Goal: Task Accomplishment & Management: Complete application form

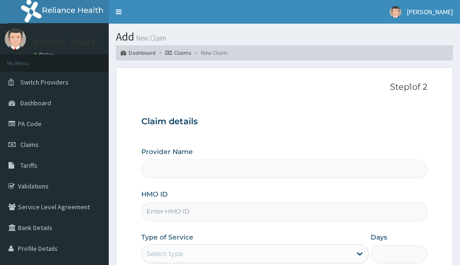
click at [162, 209] on input "HMO ID" at bounding box center [284, 211] width 286 height 18
type input "Victors Fitness"
type input "1"
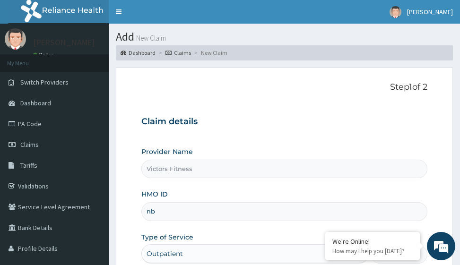
type input "n"
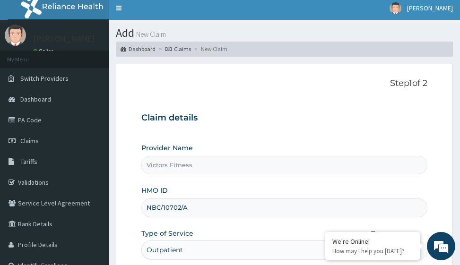
scroll to position [150, 0]
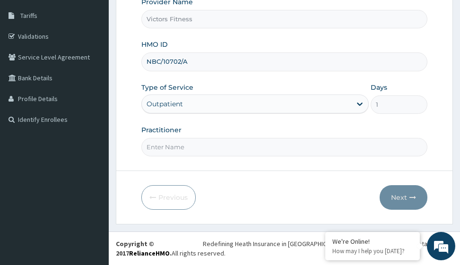
type input "NBC/10702/A"
click at [177, 150] on input "Practitioner" at bounding box center [284, 147] width 286 height 18
type input "GYM"
click at [374, 205] on div "Previous Next" at bounding box center [284, 197] width 286 height 25
click at [417, 203] on button "Next" at bounding box center [404, 197] width 48 height 25
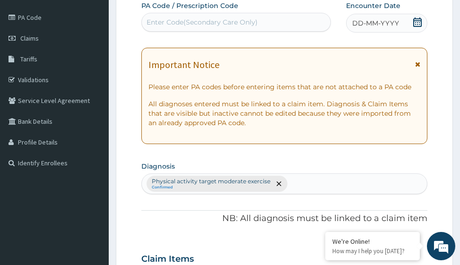
scroll to position [0, 0]
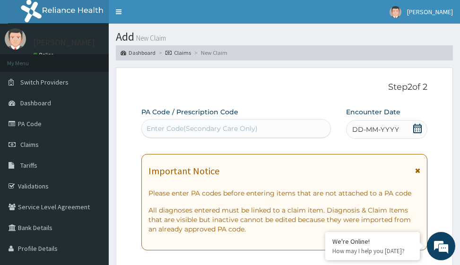
click at [382, 133] on span "DD-MM-YYYY" at bounding box center [375, 129] width 47 height 9
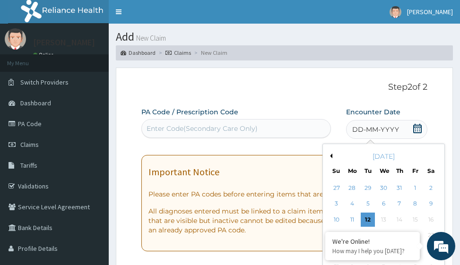
scroll to position [95, 0]
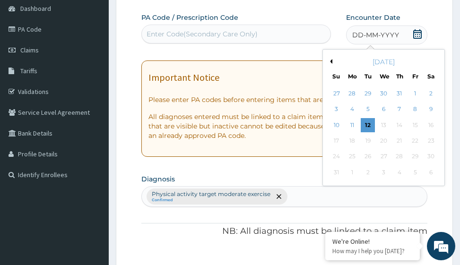
click at [332, 61] on button "Previous Month" at bounding box center [330, 61] width 5 height 5
click at [431, 125] on div "21" at bounding box center [431, 125] width 14 height 14
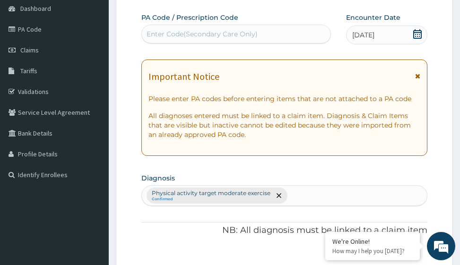
click at [194, 31] on div "Enter Code(Secondary Care Only)" at bounding box center [202, 33] width 111 height 9
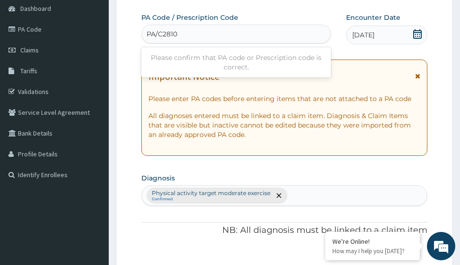
type input "PA/C28107"
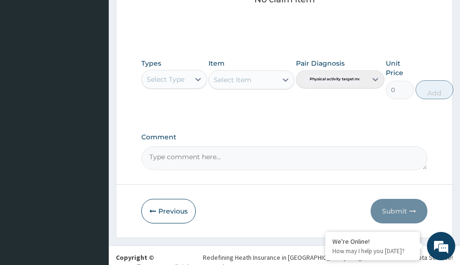
scroll to position [470, 0]
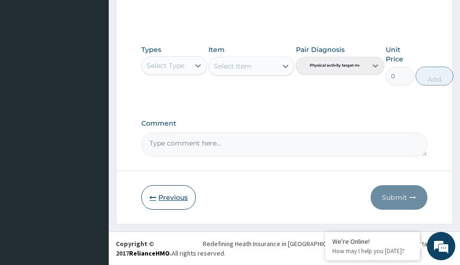
click at [170, 192] on button "Previous" at bounding box center [168, 197] width 54 height 25
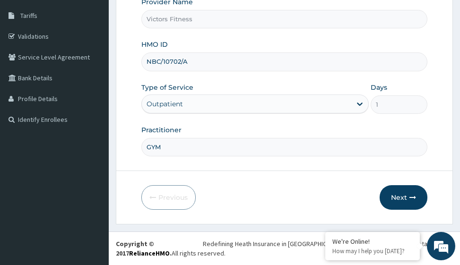
drag, startPoint x: 190, startPoint y: 60, endPoint x: 139, endPoint y: 61, distance: 50.6
click at [139, 61] on form "Step 1 of 2 Claim details Provider Name Victors Fitness HMO ID NBC/10702/A Type…" at bounding box center [284, 71] width 337 height 307
click at [405, 196] on button "Next" at bounding box center [404, 197] width 48 height 25
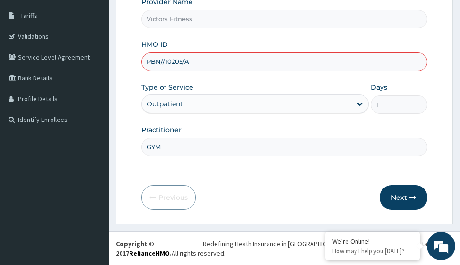
click at [165, 60] on input "PBN//10205/A" at bounding box center [284, 61] width 286 height 18
type input "PBN/10205/A"
click at [409, 199] on icon "button" at bounding box center [412, 197] width 7 height 7
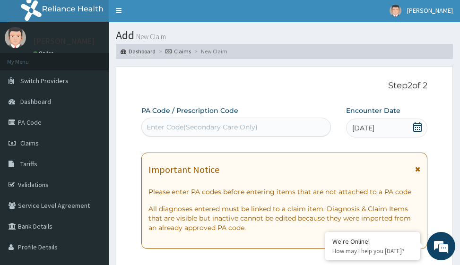
scroll to position [0, 0]
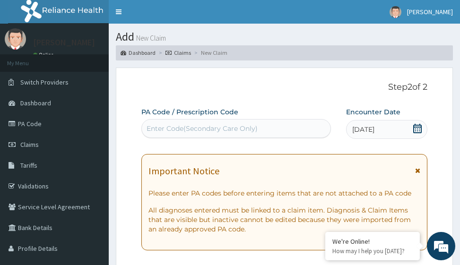
click at [169, 131] on div "Enter Code(Secondary Care Only)" at bounding box center [202, 128] width 111 height 9
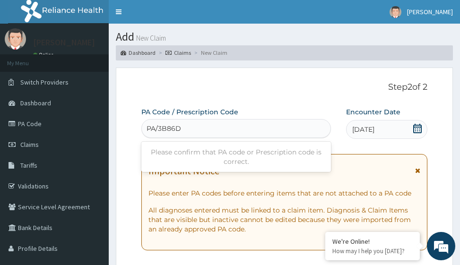
type input "PA/3B86DD"
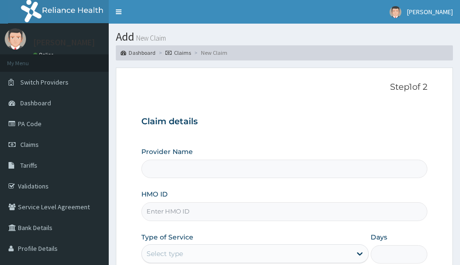
type input "Victors Fitness"
type input "1"
click at [145, 212] on input "HMO ID" at bounding box center [284, 211] width 286 height 18
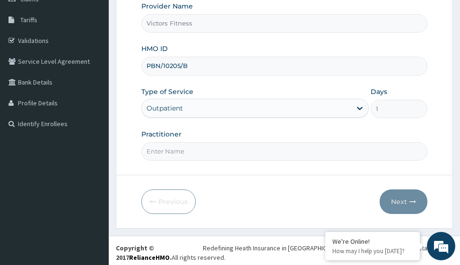
scroll to position [150, 0]
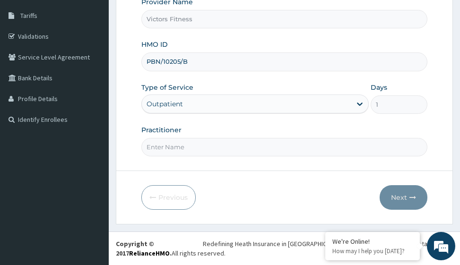
type input "PBN/10205/B"
click at [191, 148] on input "Practitioner" at bounding box center [284, 147] width 286 height 18
type input "GYM"
click at [403, 198] on button "Next" at bounding box center [404, 197] width 48 height 25
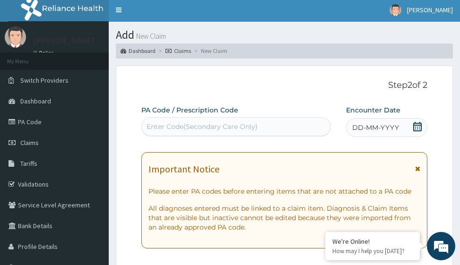
scroll to position [0, 0]
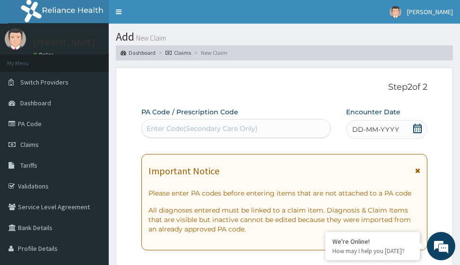
click at [386, 131] on span "DD-MM-YYYY" at bounding box center [375, 129] width 47 height 9
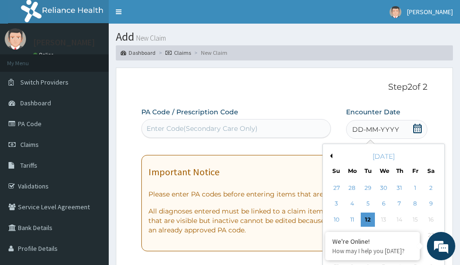
scroll to position [47, 0]
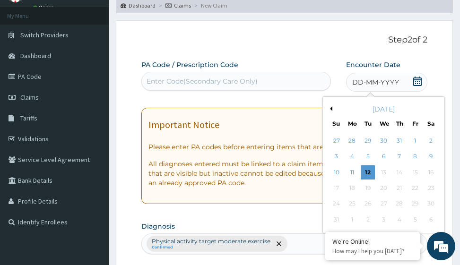
click at [331, 109] on button "Previous Month" at bounding box center [330, 108] width 5 height 5
click at [352, 190] on div "23" at bounding box center [352, 188] width 14 height 14
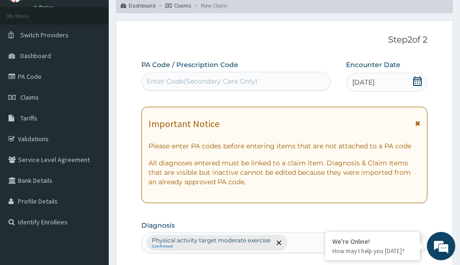
click at [211, 80] on div "Enter Code(Secondary Care Only)" at bounding box center [202, 81] width 111 height 9
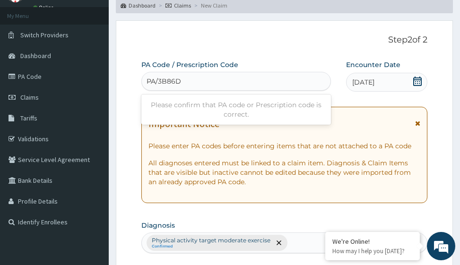
type input "PA/3B86DD"
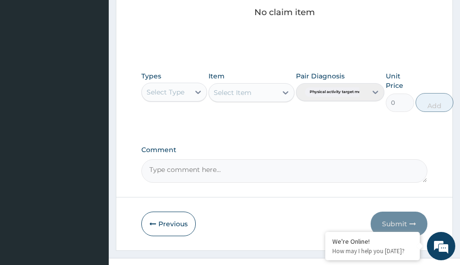
scroll to position [480, 0]
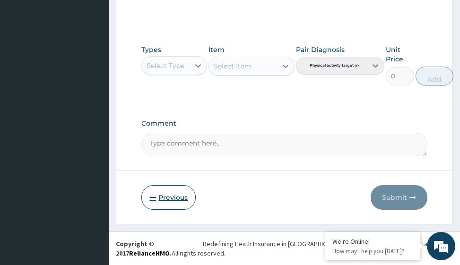
click at [171, 195] on button "Previous" at bounding box center [168, 197] width 54 height 25
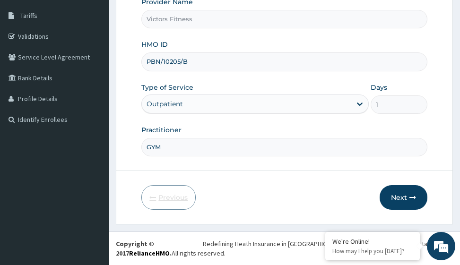
scroll to position [150, 0]
drag, startPoint x: 194, startPoint y: 63, endPoint x: 138, endPoint y: 63, distance: 56.3
click at [138, 63] on form "Step 1 of 2 Claim details Provider Name Victors Fitness HMO ID PBN/10205/B Type…" at bounding box center [284, 71] width 337 height 307
type input "PTL/10065/B"
click at [398, 199] on button "Next" at bounding box center [404, 197] width 48 height 25
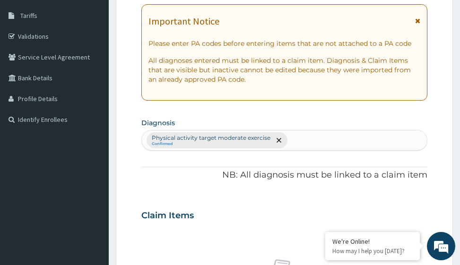
scroll to position [8, 0]
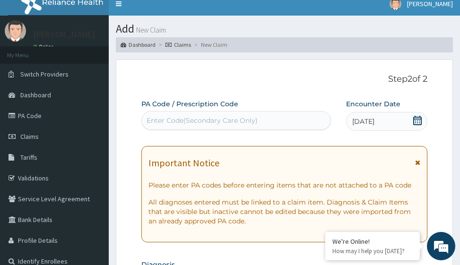
click at [191, 121] on div "Enter Code(Secondary Care Only)" at bounding box center [202, 120] width 111 height 9
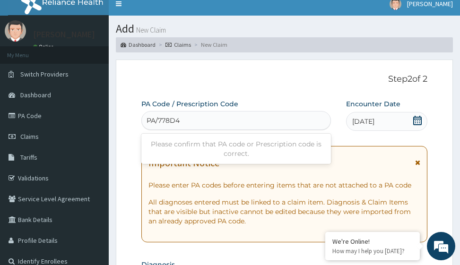
type input "PA/778D47"
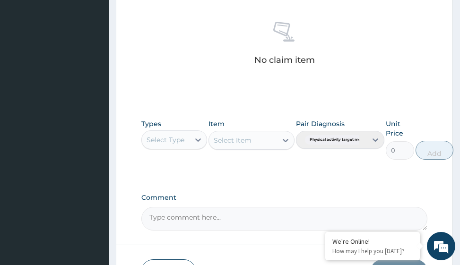
scroll to position [462, 0]
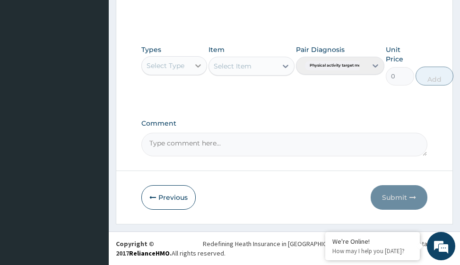
click at [203, 69] on icon at bounding box center [197, 65] width 9 height 9
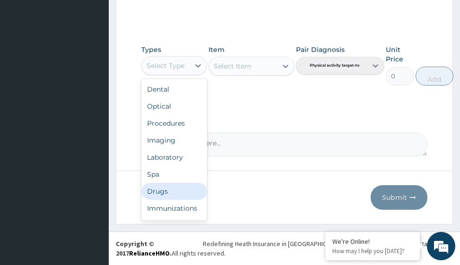
scroll to position [32, 0]
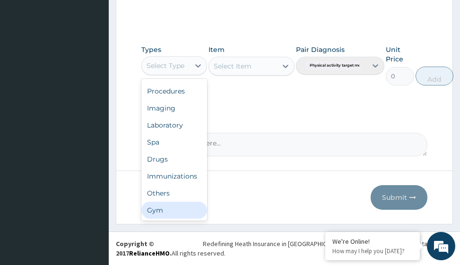
click at [190, 211] on div "Gym" at bounding box center [174, 210] width 66 height 17
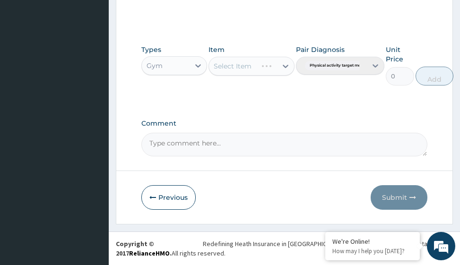
click at [283, 68] on div "Select Item" at bounding box center [251, 66] width 86 height 19
click at [283, 68] on icon at bounding box center [285, 65] width 9 height 9
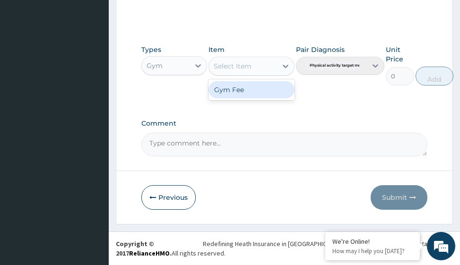
click at [268, 93] on div "Gym Fee" at bounding box center [251, 89] width 86 height 17
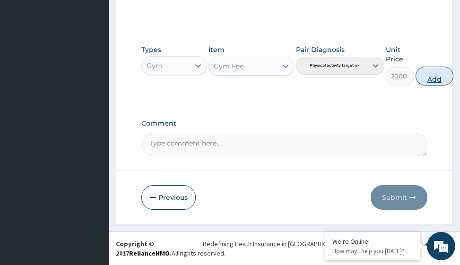
click at [441, 79] on button "Add" at bounding box center [434, 76] width 38 height 19
type input "0"
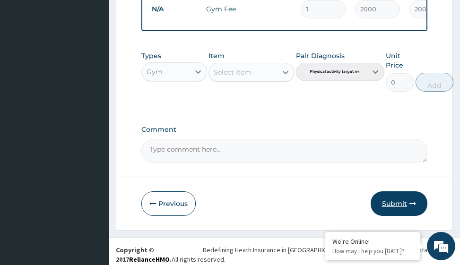
click at [407, 211] on button "Submit" at bounding box center [399, 203] width 57 height 25
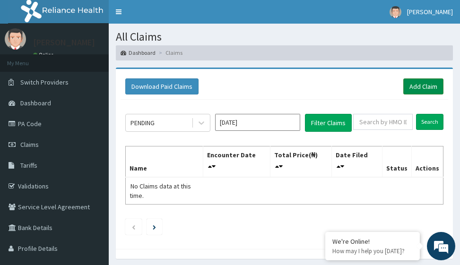
click at [416, 88] on link "Add Claim" at bounding box center [423, 86] width 40 height 16
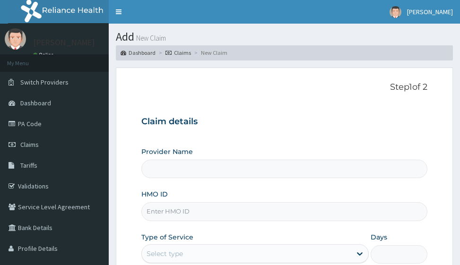
type input "Victors Fitness"
type input "1"
click at [163, 216] on input "HMO ID" at bounding box center [284, 211] width 286 height 18
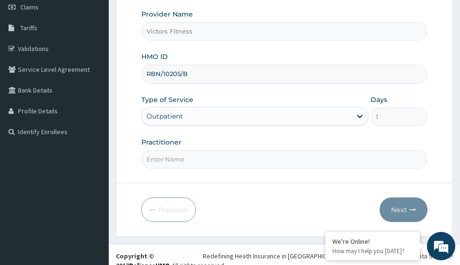
scroll to position [142, 0]
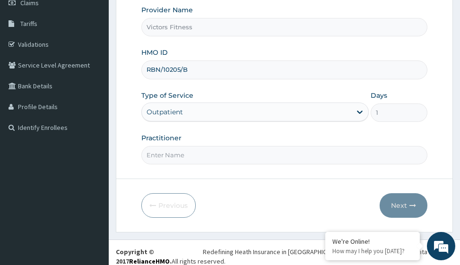
type input "RBN/10205/B"
click at [172, 158] on input "Practitioner" at bounding box center [284, 155] width 286 height 18
type input "GYM"
click at [392, 202] on button "Next" at bounding box center [404, 205] width 48 height 25
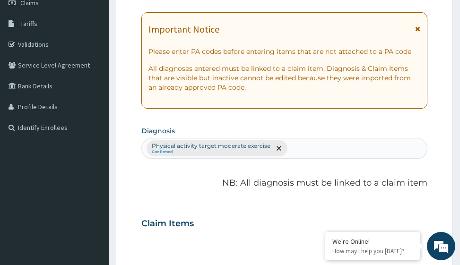
scroll to position [0, 0]
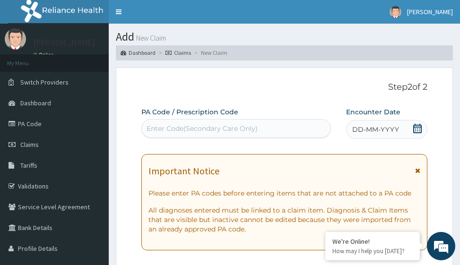
click at [378, 128] on span "DD-MM-YYYY" at bounding box center [375, 129] width 47 height 9
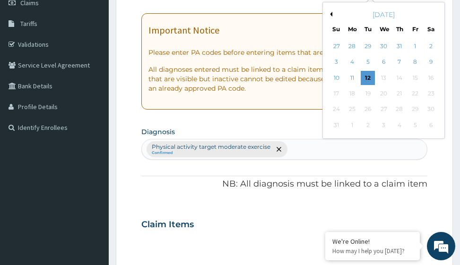
click at [331, 15] on button "Previous Month" at bounding box center [330, 14] width 5 height 5
click at [430, 95] on div "28" at bounding box center [431, 94] width 14 height 14
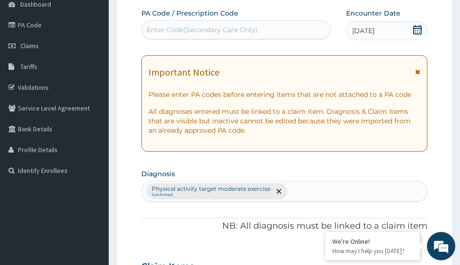
scroll to position [47, 0]
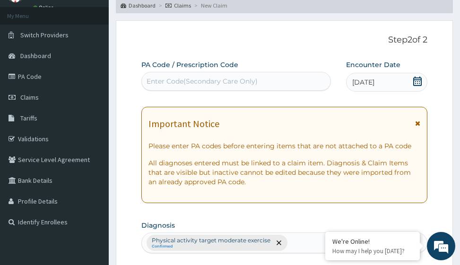
click at [199, 79] on div "Enter Code(Secondary Care Only)" at bounding box center [202, 81] width 111 height 9
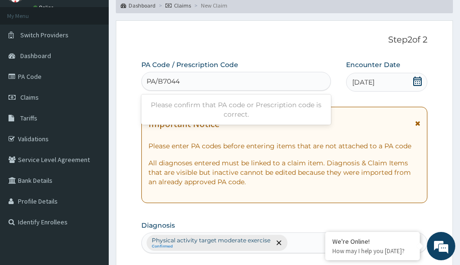
type input "PA/B7044F"
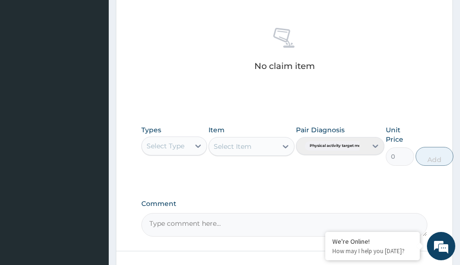
scroll to position [462, 0]
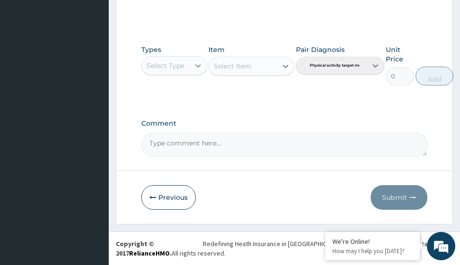
click at [202, 67] on icon at bounding box center [197, 65] width 9 height 9
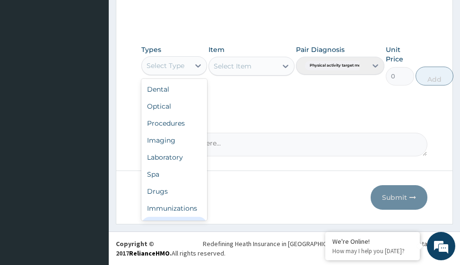
scroll to position [32, 0]
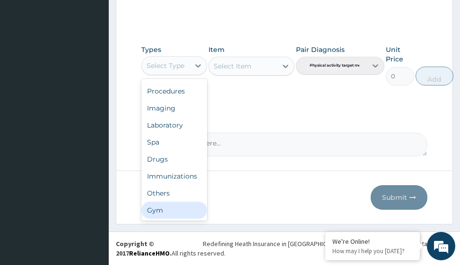
click at [155, 213] on div "Gym" at bounding box center [174, 210] width 66 height 17
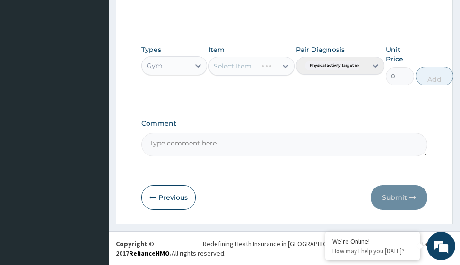
click at [284, 65] on div "Select Item" at bounding box center [251, 66] width 86 height 19
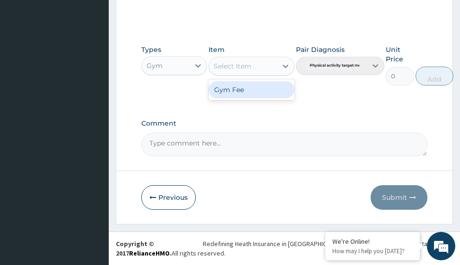
click at [286, 64] on icon at bounding box center [285, 65] width 9 height 9
click at [248, 104] on div "Types Gym Item option Gym Fee focused, 1 of 1. 1 result available. Use Up and D…" at bounding box center [284, 72] width 286 height 64
click at [285, 67] on icon at bounding box center [286, 66] width 6 height 3
click at [253, 84] on div "Gym Fee" at bounding box center [251, 89] width 86 height 17
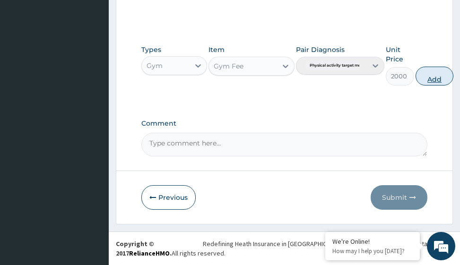
click at [439, 78] on button "Add" at bounding box center [434, 76] width 38 height 19
type input "0"
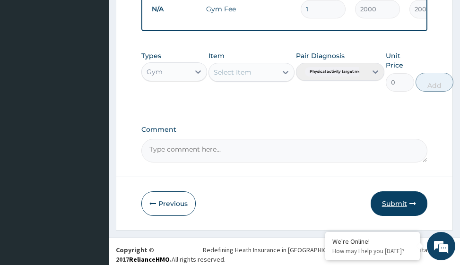
click at [408, 209] on button "Submit" at bounding box center [399, 203] width 57 height 25
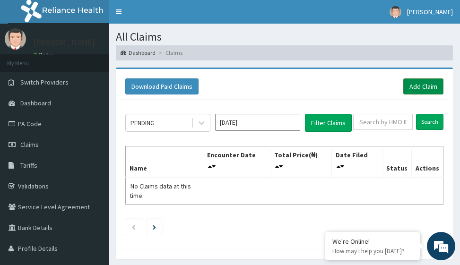
click at [412, 85] on link "Add Claim" at bounding box center [423, 86] width 40 height 16
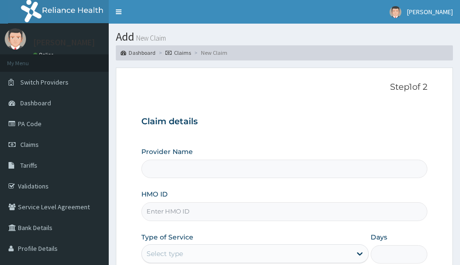
type input "Victors Fitness"
type input "1"
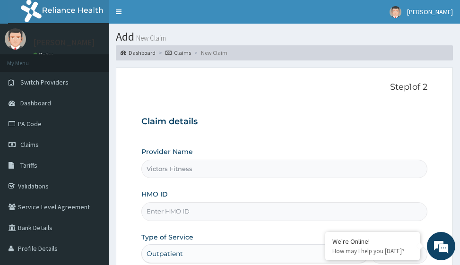
click at [157, 213] on input "HMO ID" at bounding box center [284, 211] width 286 height 18
click at [156, 215] on input "HMO ID" at bounding box center [284, 211] width 286 height 18
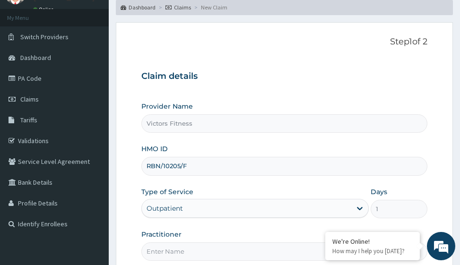
scroll to position [142, 0]
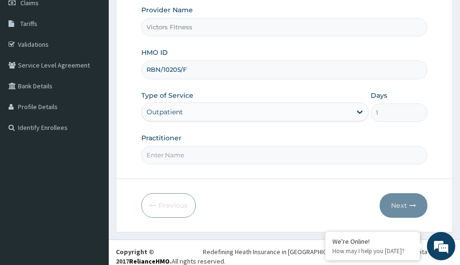
type input "RBN/10205/F"
click at [185, 157] on input "Practitioner" at bounding box center [284, 155] width 286 height 18
type input "GYM"
click at [404, 204] on button "Next" at bounding box center [404, 205] width 48 height 25
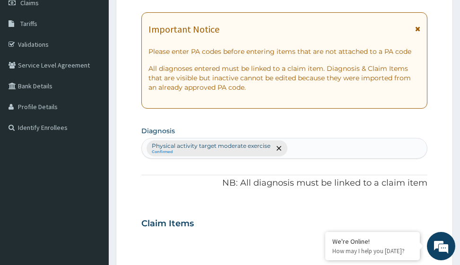
scroll to position [0, 0]
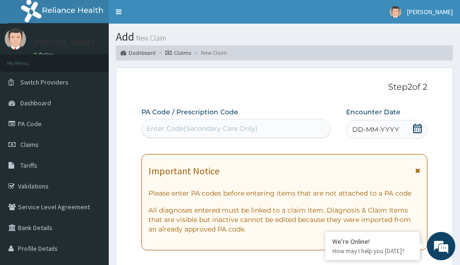
click at [383, 129] on span "DD-MM-YYYY" at bounding box center [375, 129] width 47 height 9
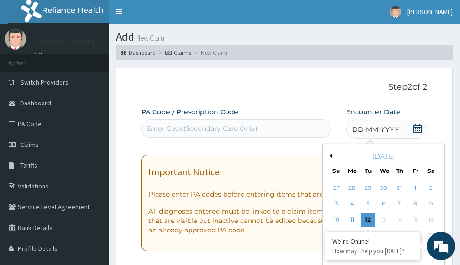
scroll to position [142, 0]
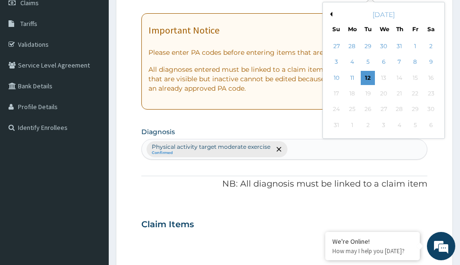
click at [331, 14] on button "Previous Month" at bounding box center [330, 14] width 5 height 5
click at [432, 92] on div "28" at bounding box center [431, 94] width 14 height 14
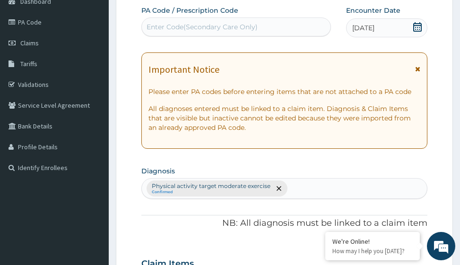
scroll to position [47, 0]
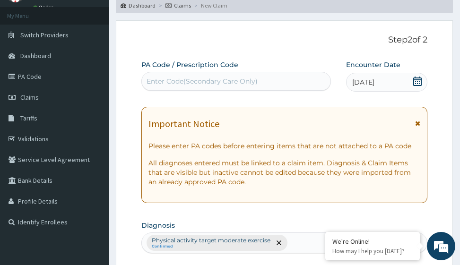
click at [176, 81] on div "Enter Code(Secondary Care Only)" at bounding box center [202, 81] width 111 height 9
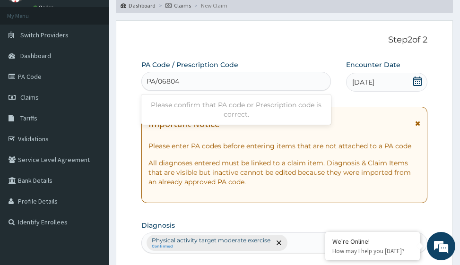
type input "PA/068041"
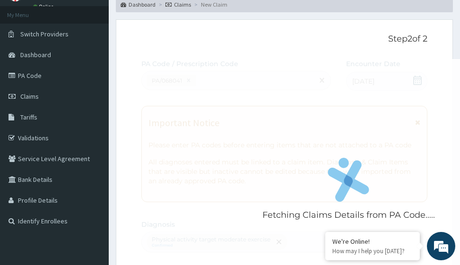
scroll to position [0, 0]
